Goal: Transaction & Acquisition: Purchase product/service

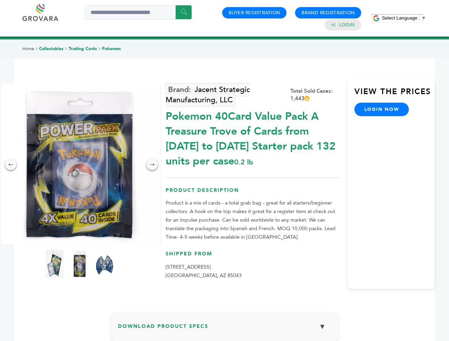
click at [404, 18] on span "Select Language" at bounding box center [400, 17] width 36 height 5
click at [80, 165] on img at bounding box center [80, 165] width 160 height 160
click at [0, 0] on div "×" at bounding box center [0, 0] width 0 height 0
click at [152, 165] on div "→" at bounding box center [151, 164] width 11 height 11
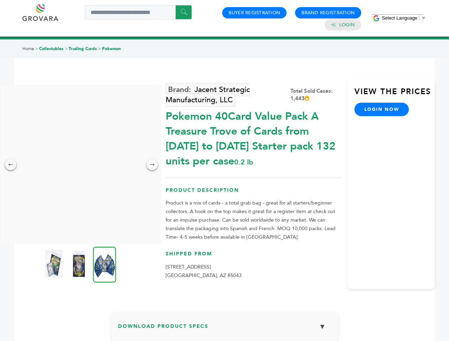
click at [55, 264] on img at bounding box center [54, 264] width 18 height 28
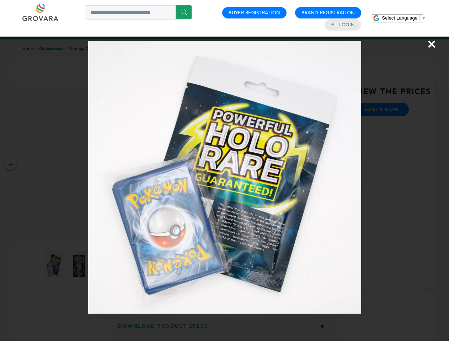
click at [80, 264] on div "×" at bounding box center [224, 170] width 449 height 341
click at [104, 264] on img at bounding box center [104, 265] width 23 height 36
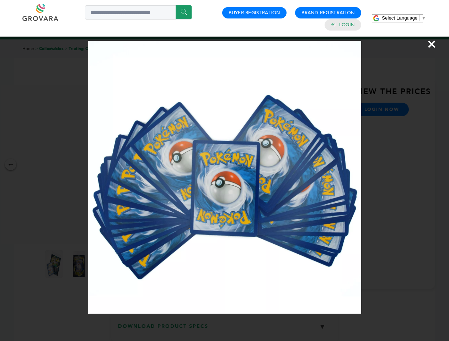
click at [225, 329] on div "×" at bounding box center [224, 170] width 449 height 341
